Goal: Book appointment/travel/reservation

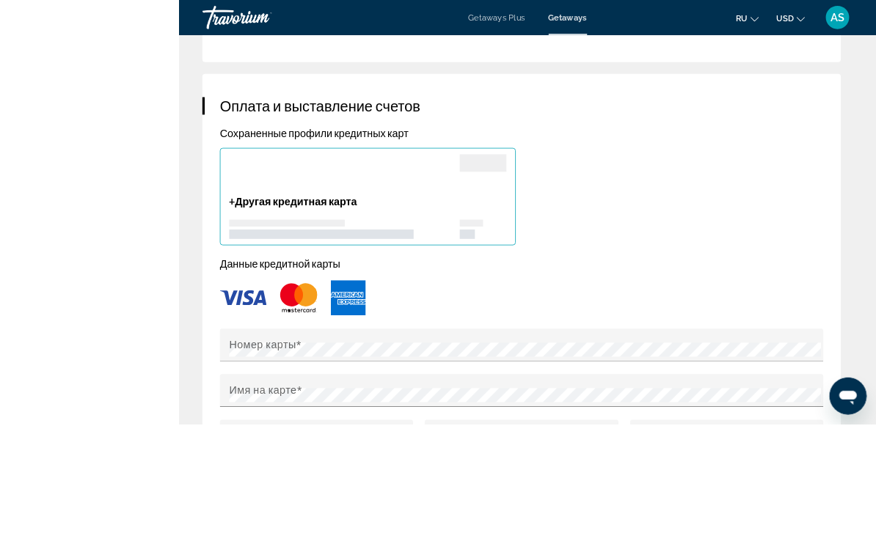
scroll to position [1485, 0]
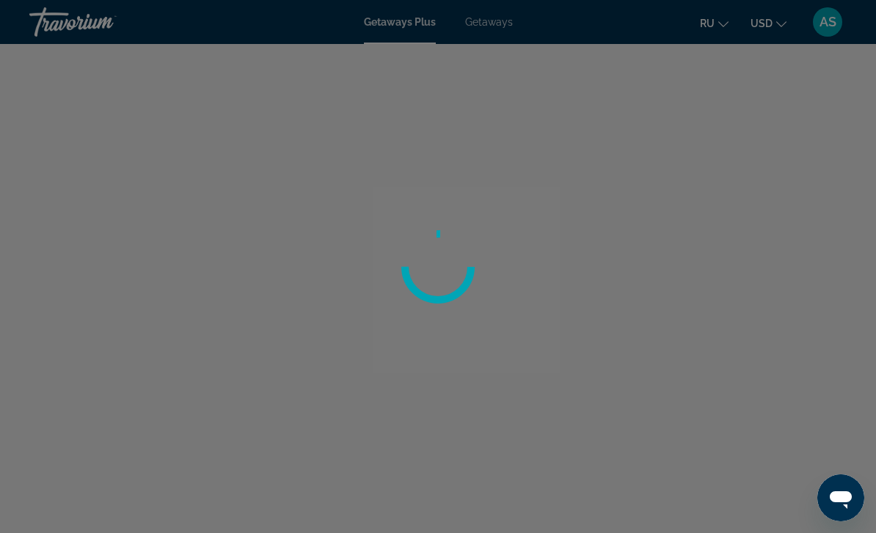
click at [493, 35] on div at bounding box center [438, 266] width 876 height 533
click at [491, 31] on div at bounding box center [438, 266] width 876 height 533
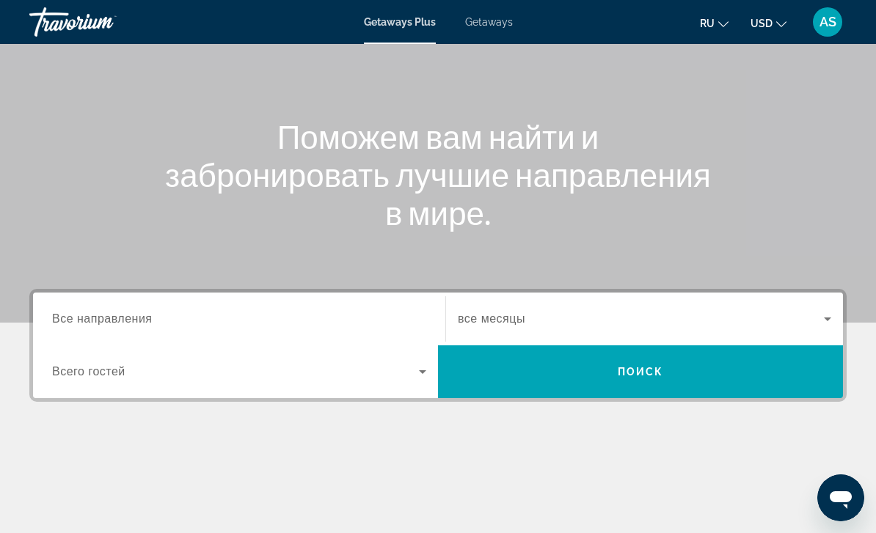
scroll to position [128, 0]
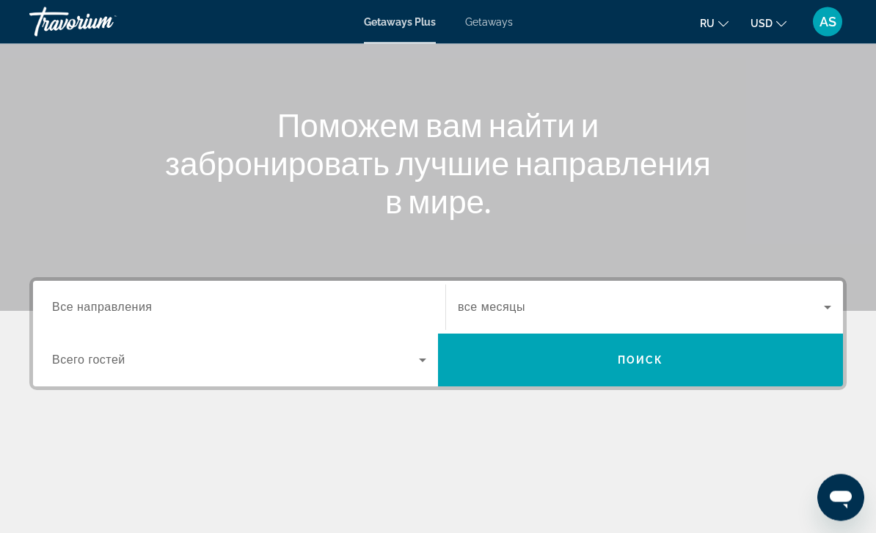
click at [85, 311] on span "Все направления" at bounding box center [102, 307] width 100 height 12
click at [85, 311] on input "Destination Все направления" at bounding box center [239, 309] width 374 height 18
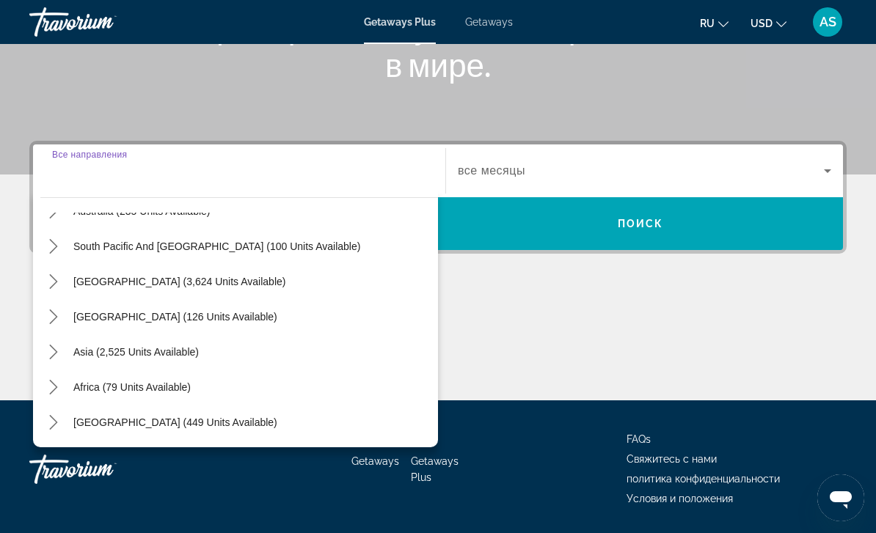
scroll to position [238, 0]
click at [55, 349] on icon "Toggle Asia (2,525 units available) submenu" at bounding box center [53, 352] width 15 height 15
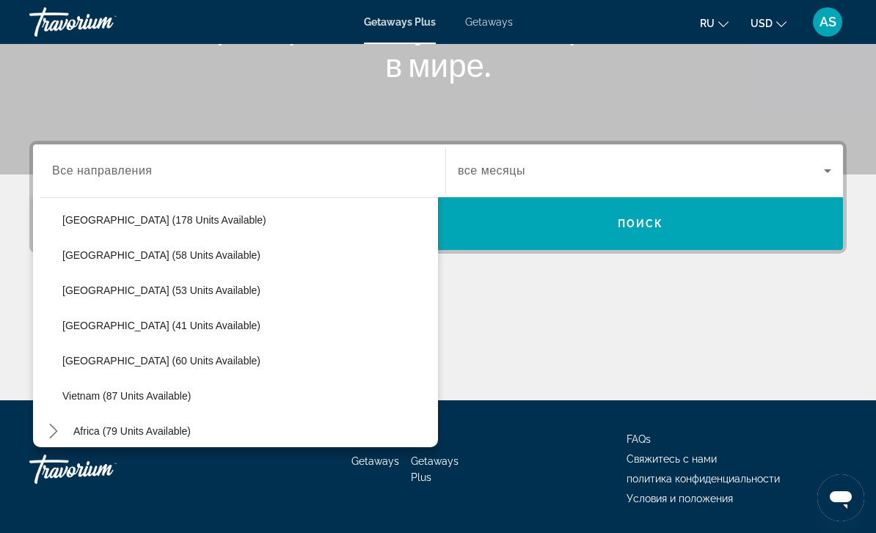
scroll to position [555, 0]
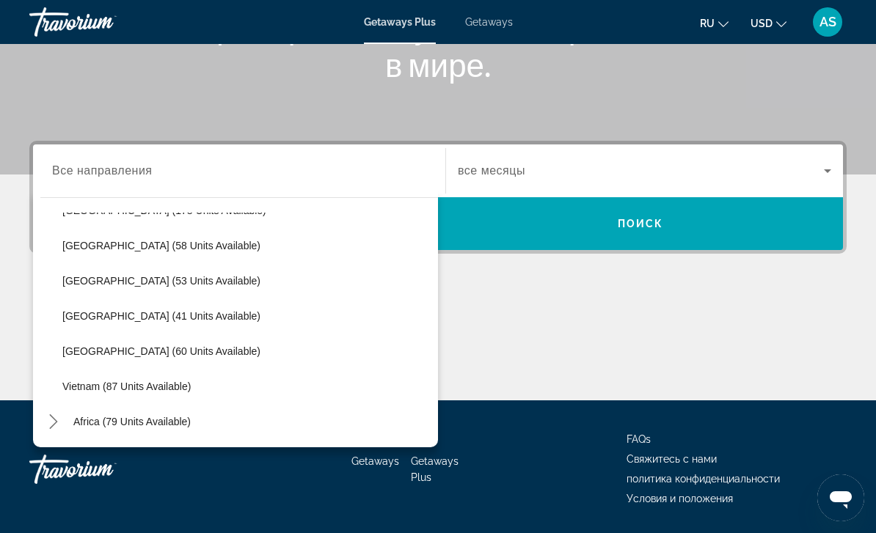
click at [135, 382] on span "Vietnam (87 units available)" at bounding box center [126, 387] width 128 height 12
type input "**********"
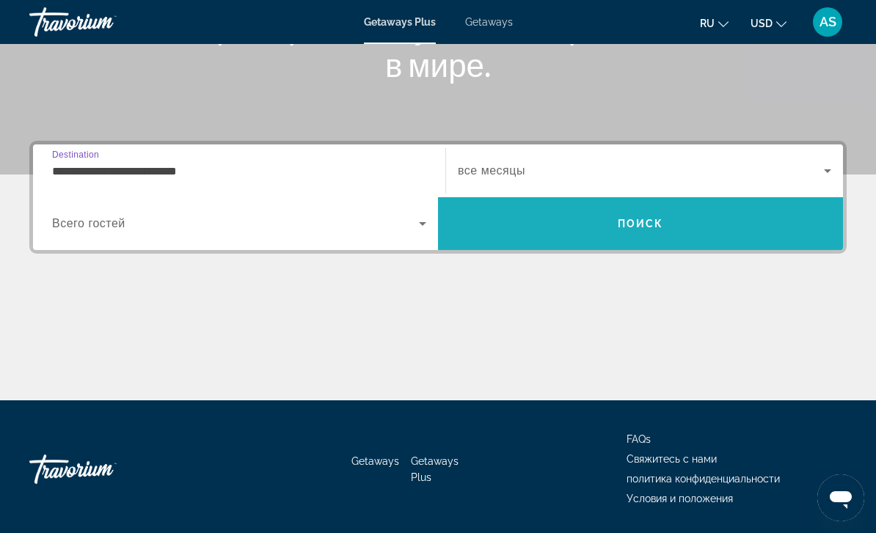
click at [638, 222] on span "Поиск" at bounding box center [641, 224] width 46 height 12
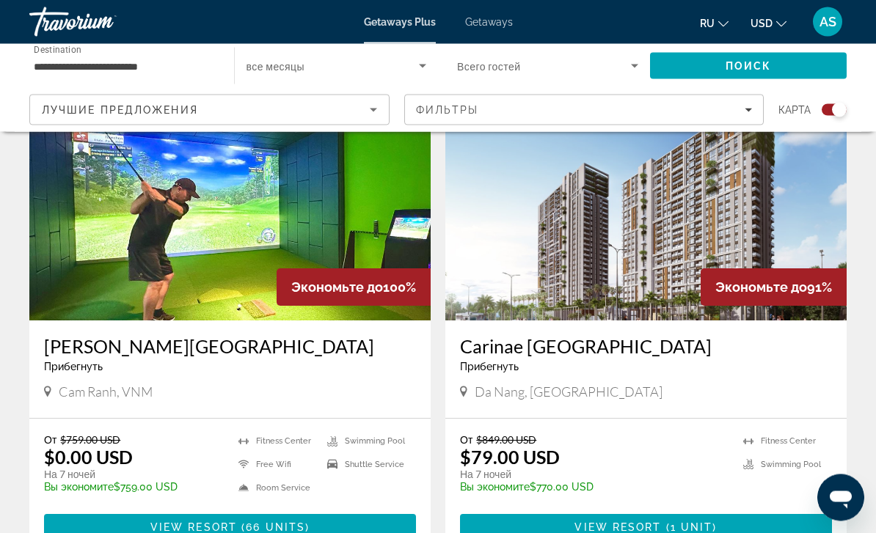
scroll to position [552, 0]
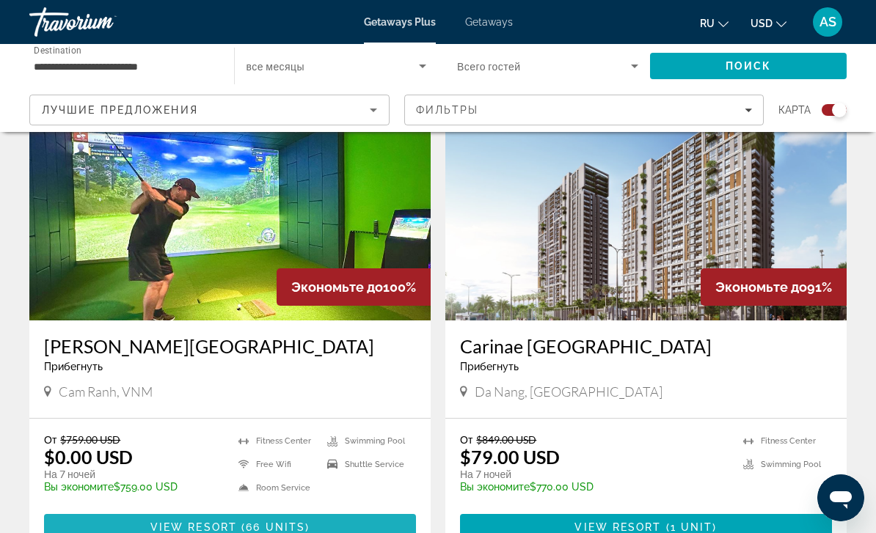
click at [140, 522] on span "Main content" at bounding box center [230, 527] width 372 height 35
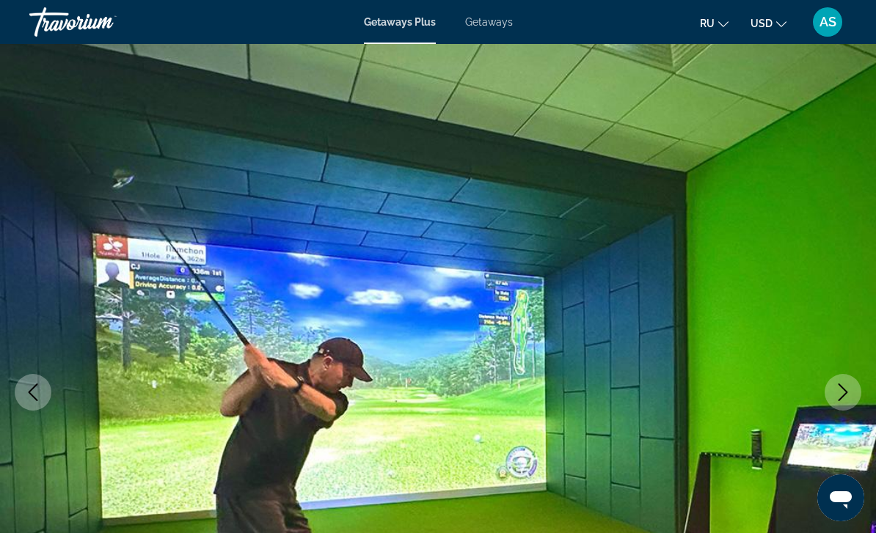
click at [843, 374] on button "Next image" at bounding box center [842, 392] width 37 height 37
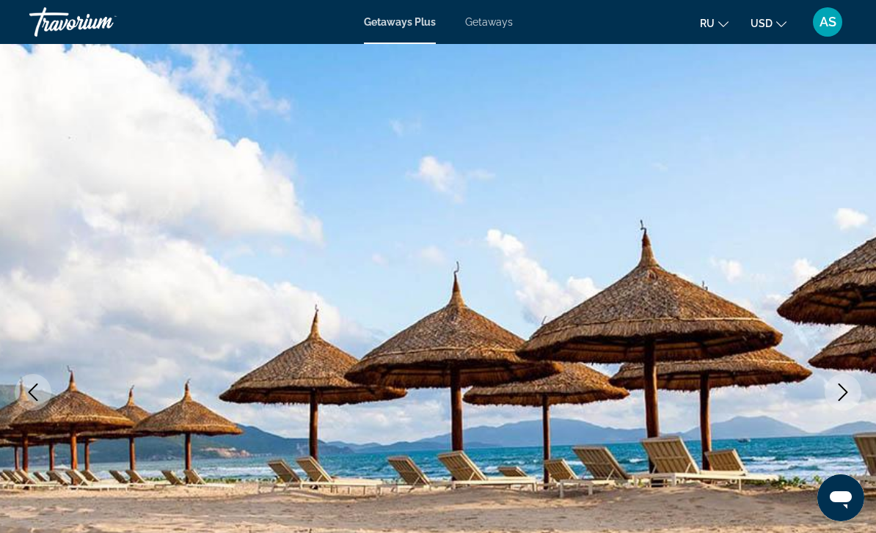
click at [843, 383] on button "Next image" at bounding box center [842, 392] width 37 height 37
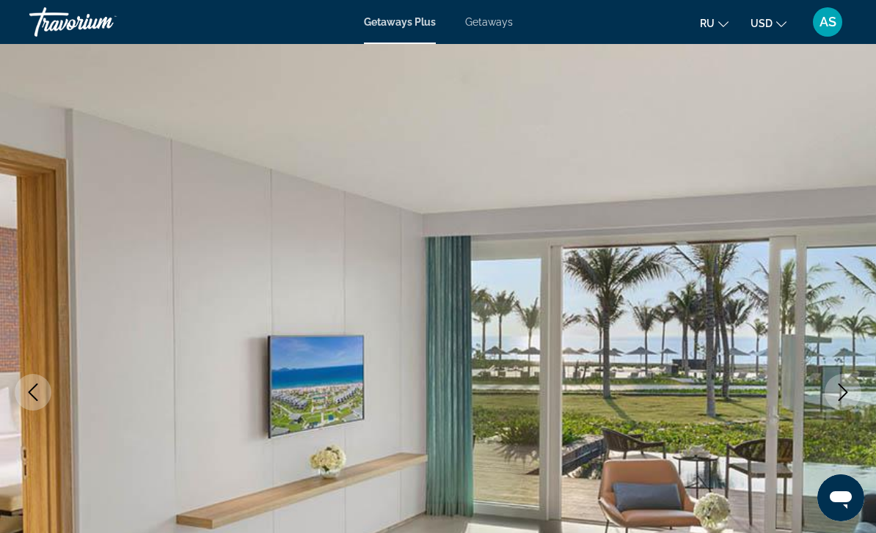
click at [842, 380] on button "Next image" at bounding box center [842, 392] width 37 height 37
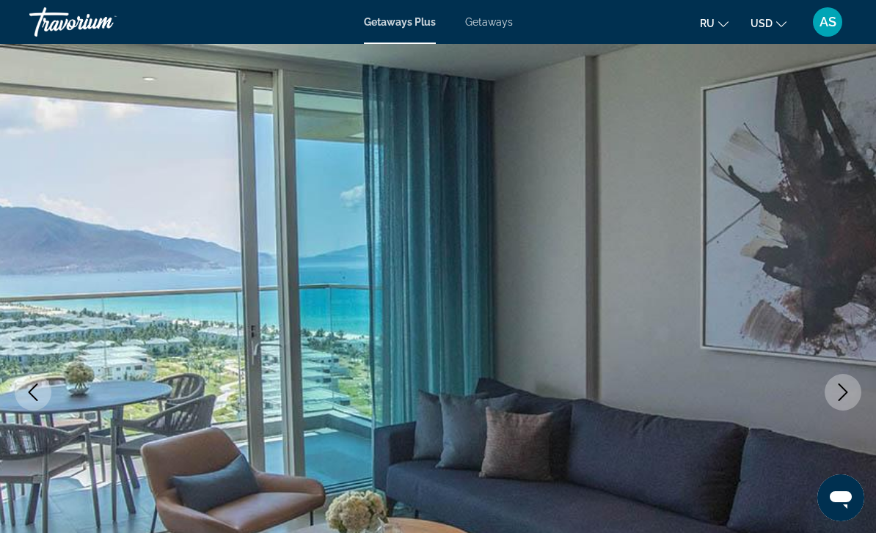
click at [844, 381] on button "Next image" at bounding box center [842, 392] width 37 height 37
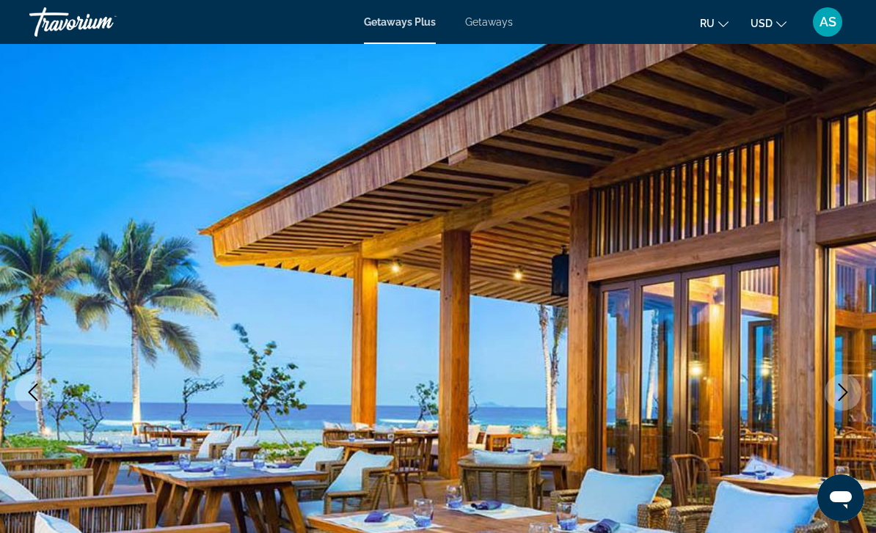
click at [844, 384] on icon "Next image" at bounding box center [843, 393] width 18 height 18
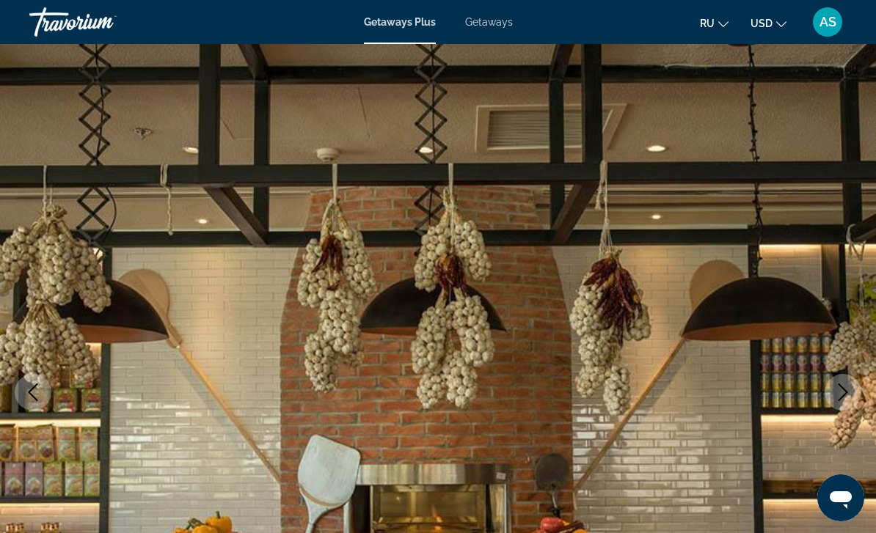
click at [846, 359] on img "Main content" at bounding box center [438, 392] width 876 height 697
click at [845, 381] on button "Next image" at bounding box center [842, 392] width 37 height 37
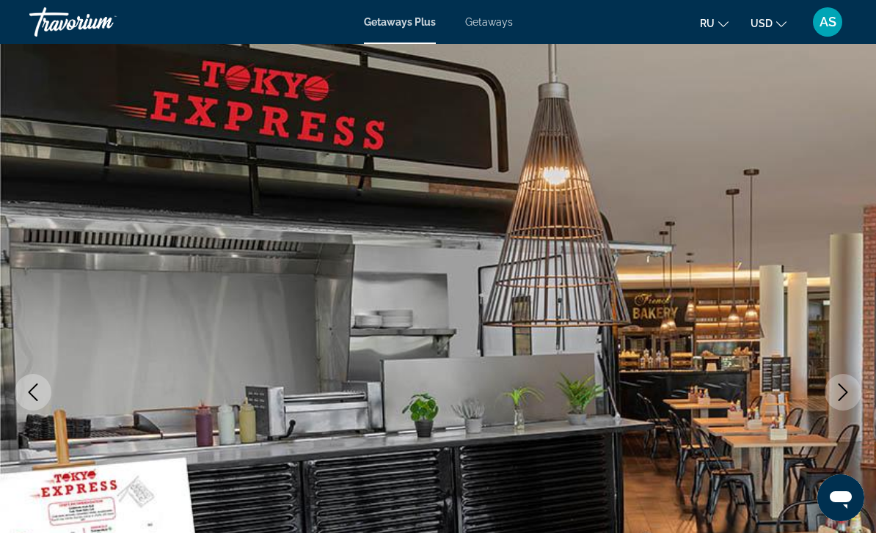
click at [849, 381] on button "Next image" at bounding box center [842, 392] width 37 height 37
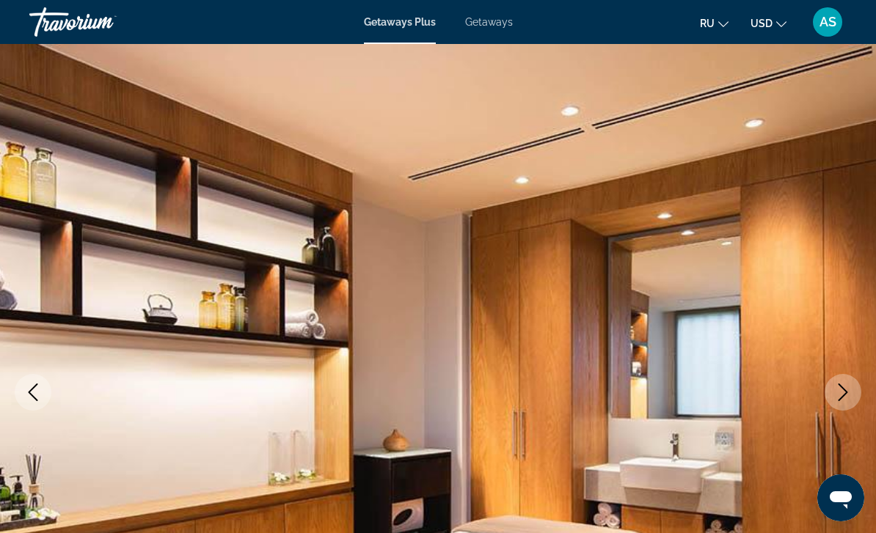
click at [849, 386] on icon "Next image" at bounding box center [843, 393] width 18 height 18
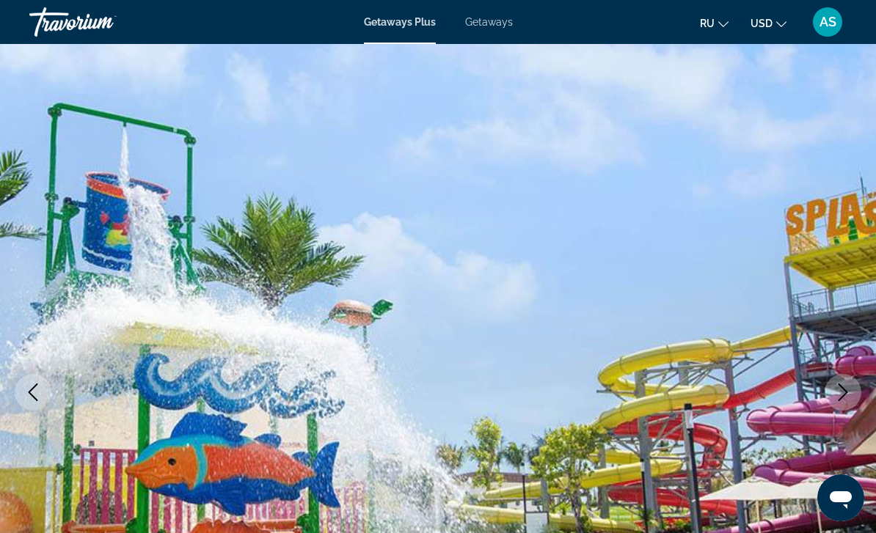
click at [846, 384] on icon "Next image" at bounding box center [843, 393] width 18 height 18
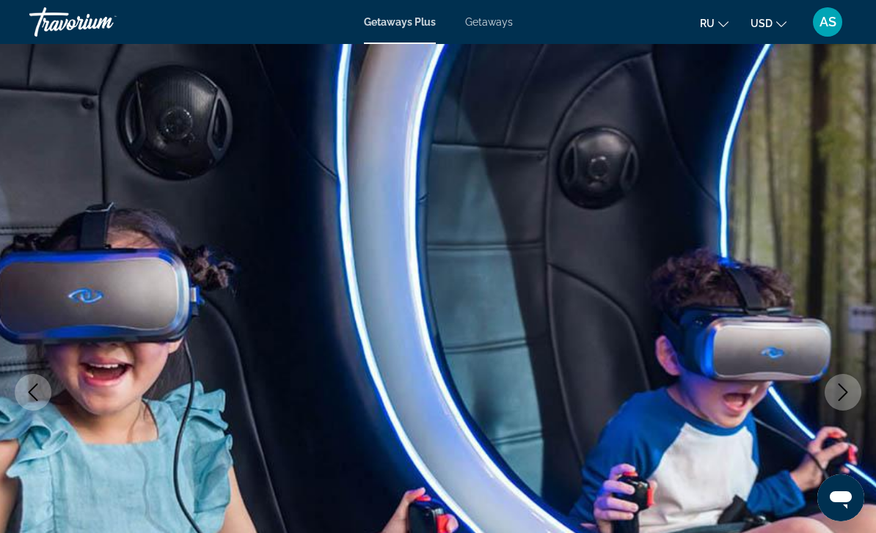
click at [849, 387] on icon "Next image" at bounding box center [843, 393] width 18 height 18
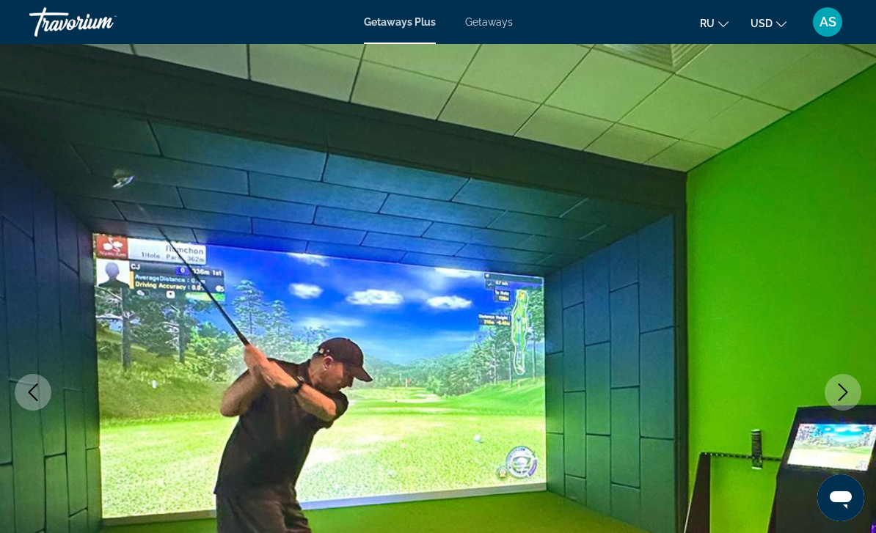
click at [846, 389] on icon "Next image" at bounding box center [843, 393] width 18 height 18
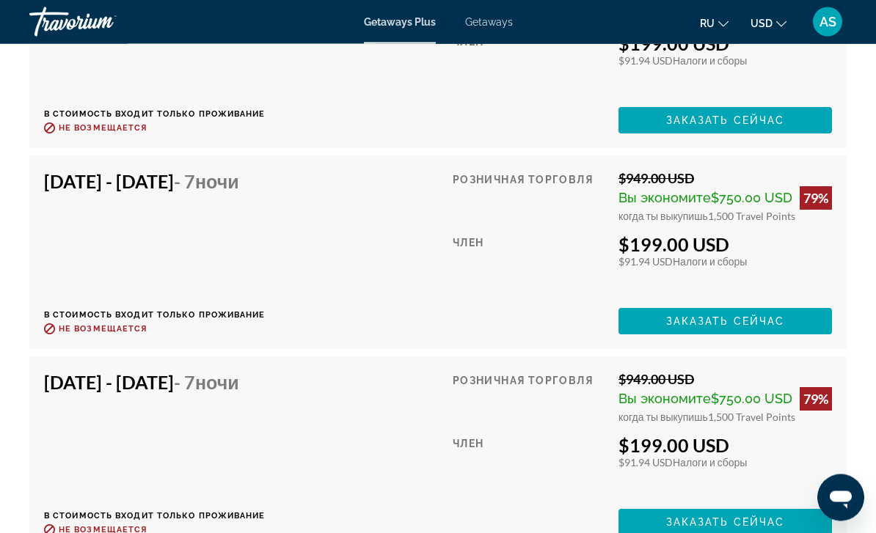
scroll to position [2988, 0]
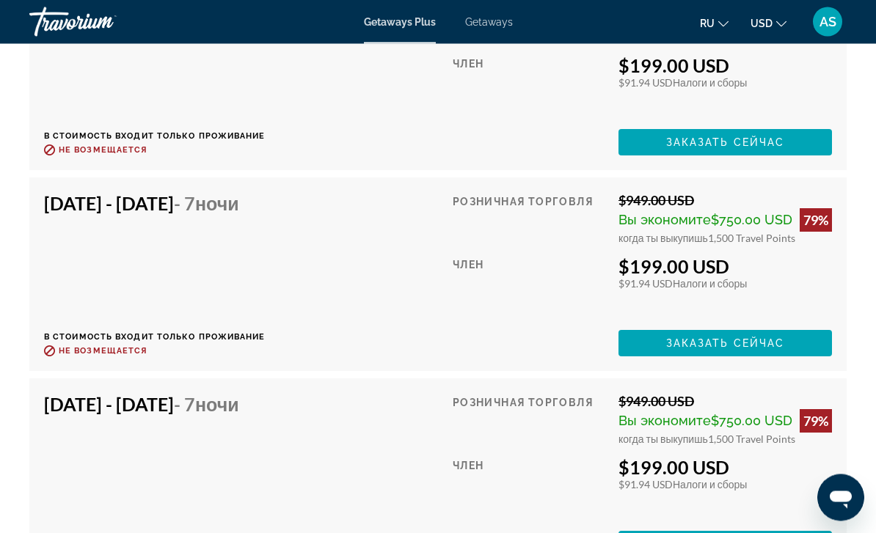
click at [496, 20] on span "Getaways" at bounding box center [489, 22] width 48 height 12
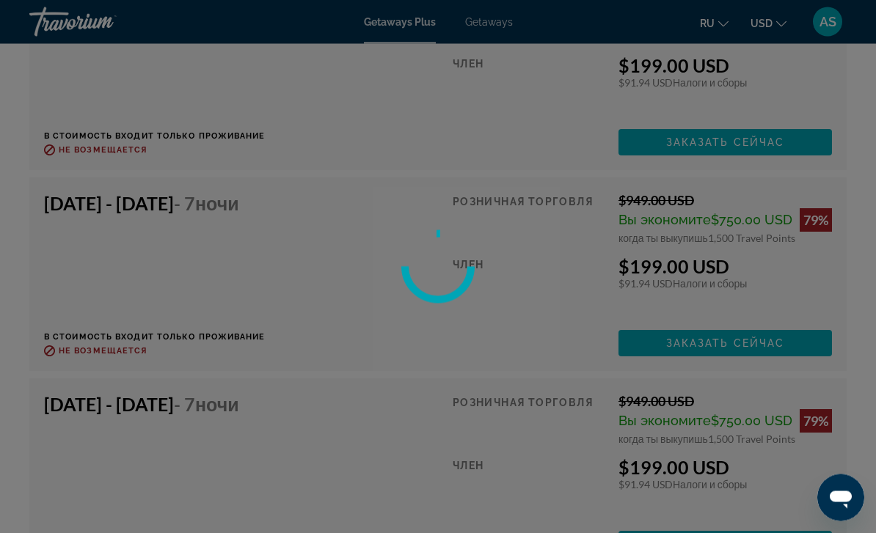
scroll to position [2989, 0]
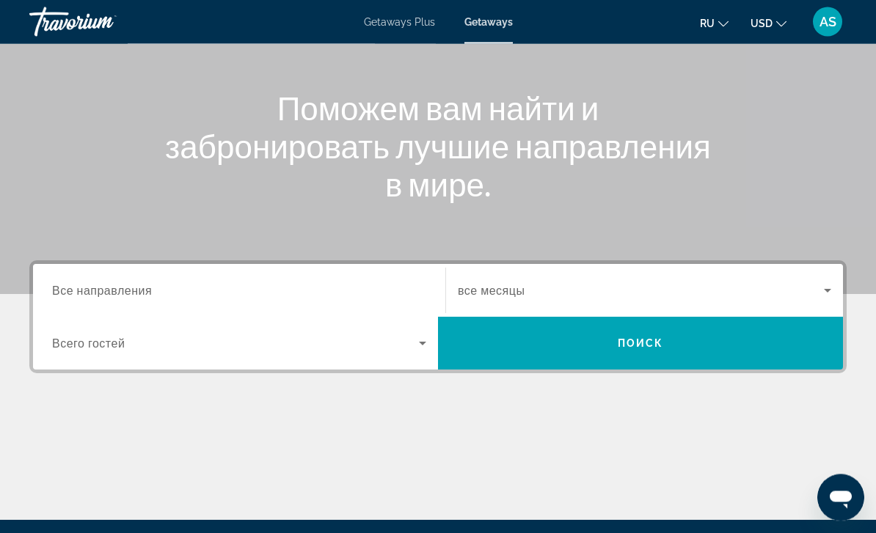
scroll to position [165, 0]
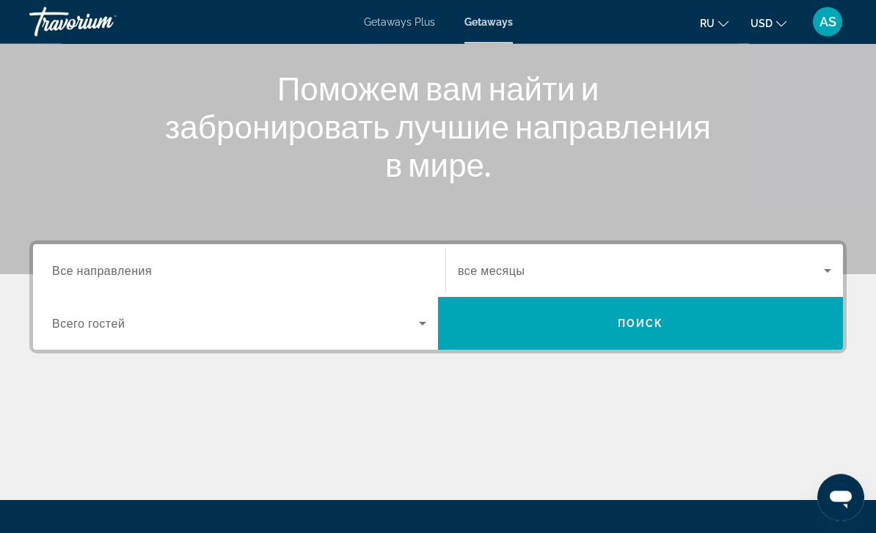
click at [108, 264] on span "Все направления" at bounding box center [102, 271] width 100 height 14
click at [108, 264] on input "Destination Все направления" at bounding box center [239, 272] width 374 height 18
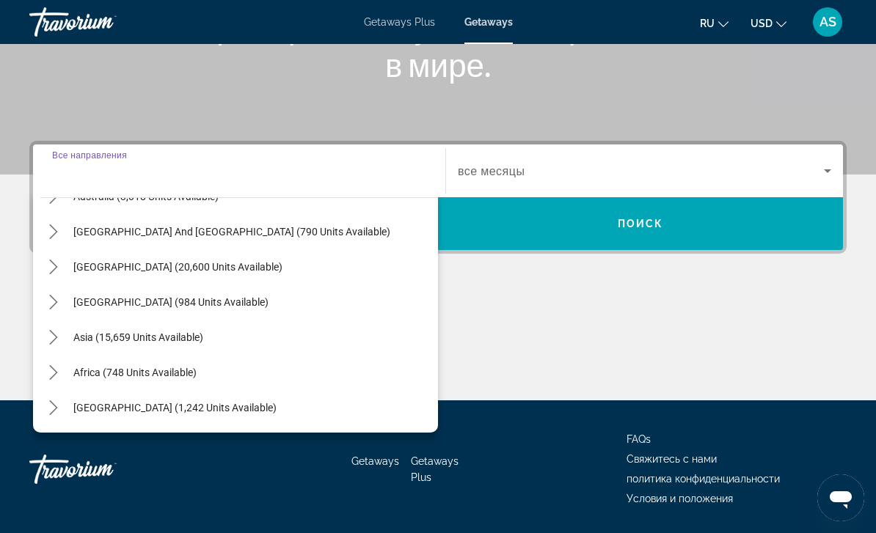
scroll to position [238, 0]
click at [52, 330] on icon "Toggle Asia (15,659 units available) submenu" at bounding box center [53, 337] width 15 height 15
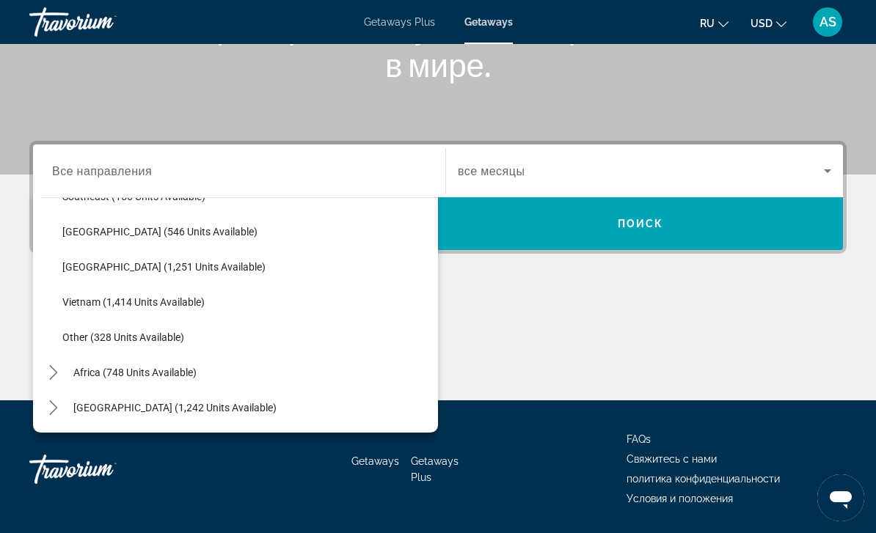
scroll to position [766, 0]
click at [152, 299] on span "Vietnam (1,414 units available)" at bounding box center [133, 302] width 142 height 12
type input "**********"
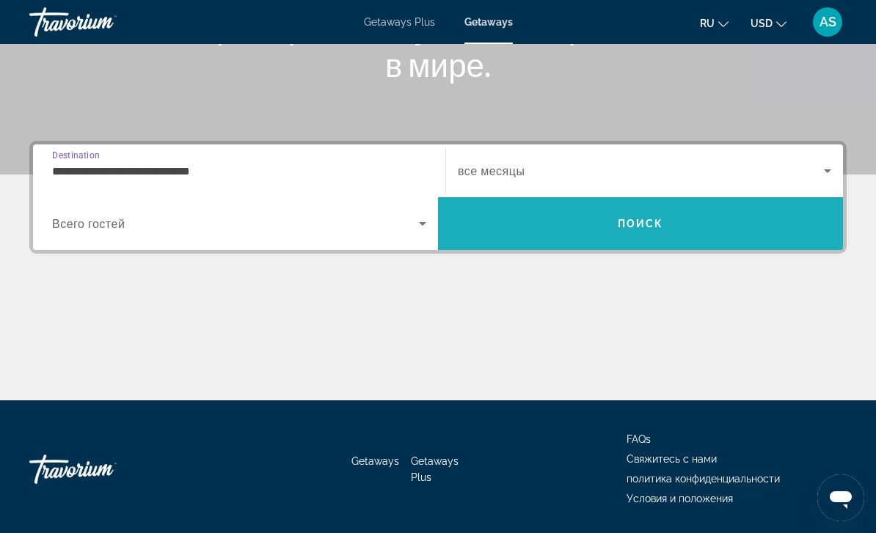
click at [632, 219] on span "Поиск" at bounding box center [641, 224] width 46 height 12
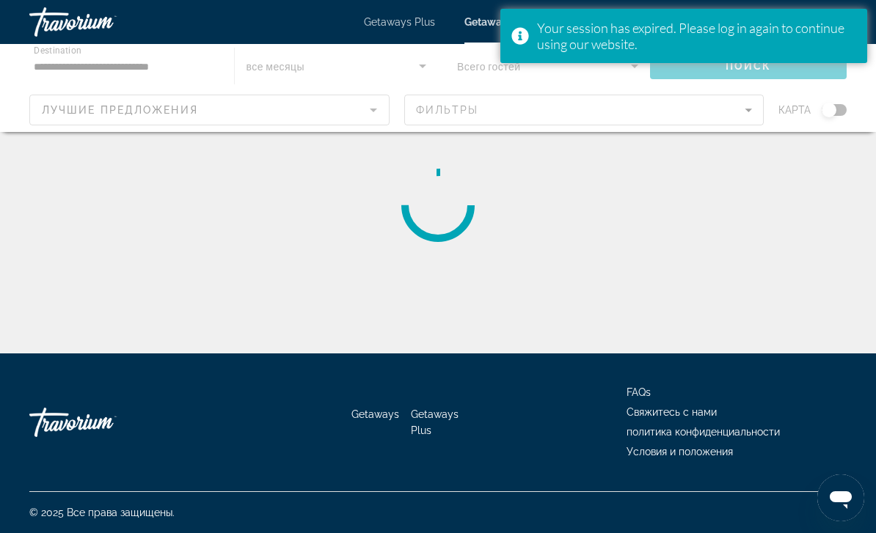
click at [748, 122] on div "Main content" at bounding box center [438, 88] width 876 height 88
click at [751, 128] on div "Main content" at bounding box center [438, 88] width 876 height 88
click at [456, 125] on div "Main content" at bounding box center [438, 88] width 876 height 88
click at [747, 147] on div "Main content" at bounding box center [437, 205] width 817 height 117
